Goal: Task Accomplishment & Management: Complete application form

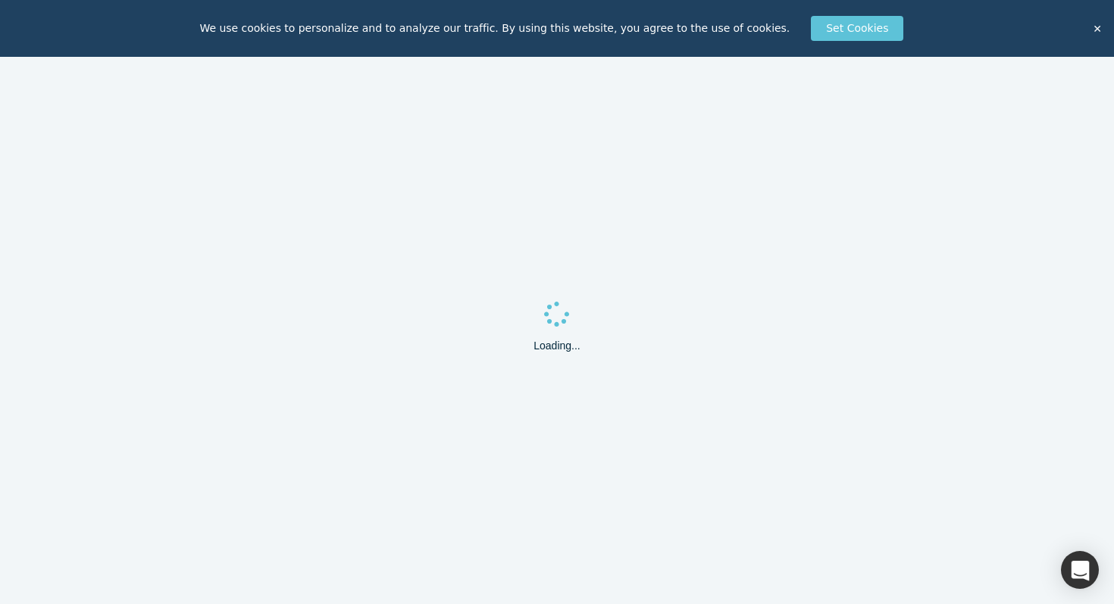
click at [1098, 30] on button "✕" at bounding box center [1096, 28] width 21 height 23
